Goal: Transaction & Acquisition: Purchase product/service

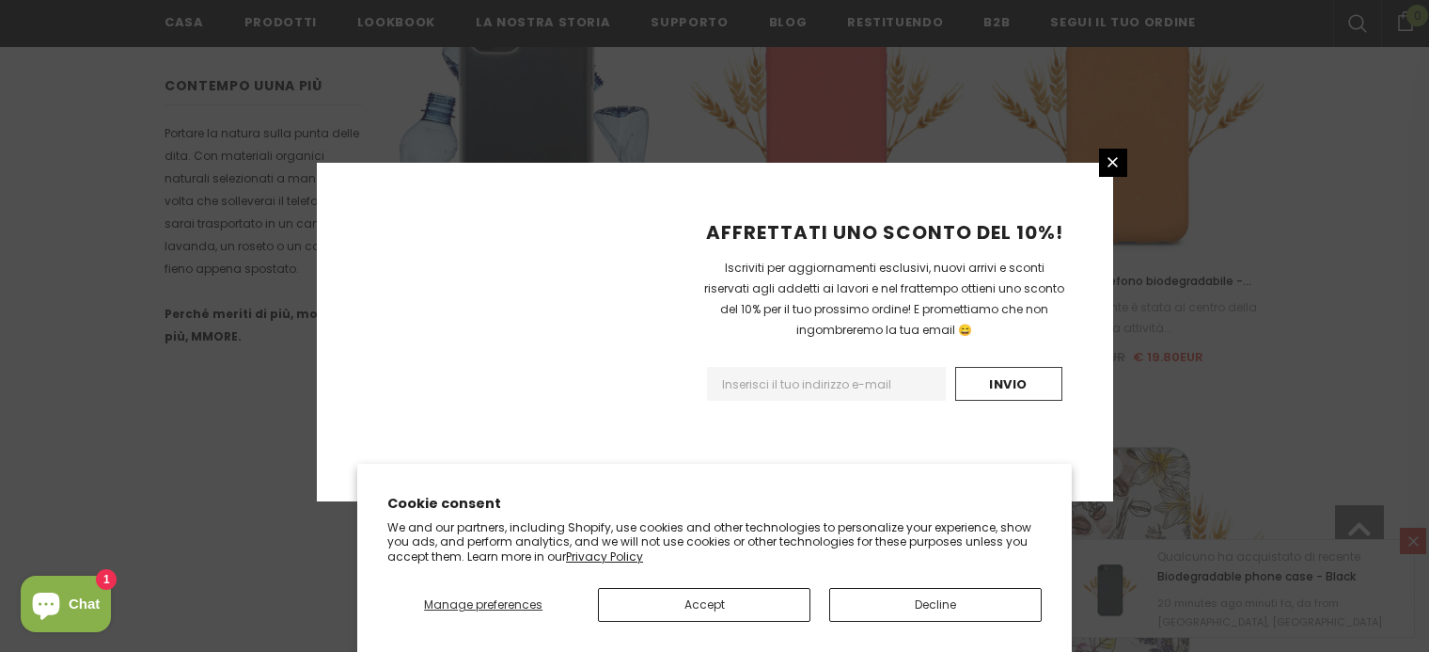
scroll to position [2322, 0]
